Goal: Find specific page/section: Find specific page/section

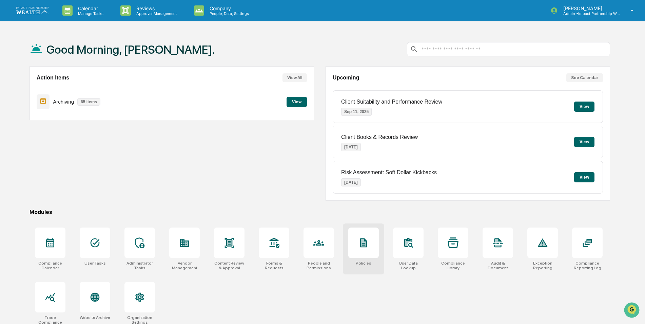
click at [365, 242] on icon at bounding box center [363, 242] width 5 height 7
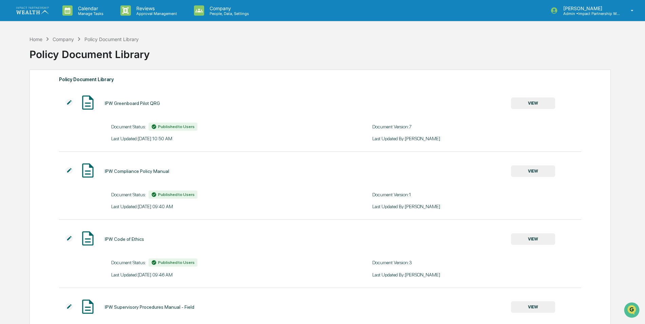
click at [529, 107] on button "VIEW" at bounding box center [533, 103] width 44 height 12
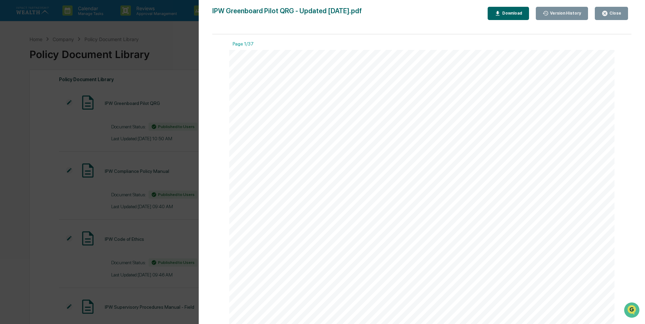
click at [176, 50] on div "Version History [DATE] 03:50 PM [PERSON_NAME] [DATE] 02:54 PM [PERSON_NAME] [DA…" at bounding box center [322, 162] width 645 height 324
